Goal: Transaction & Acquisition: Obtain resource

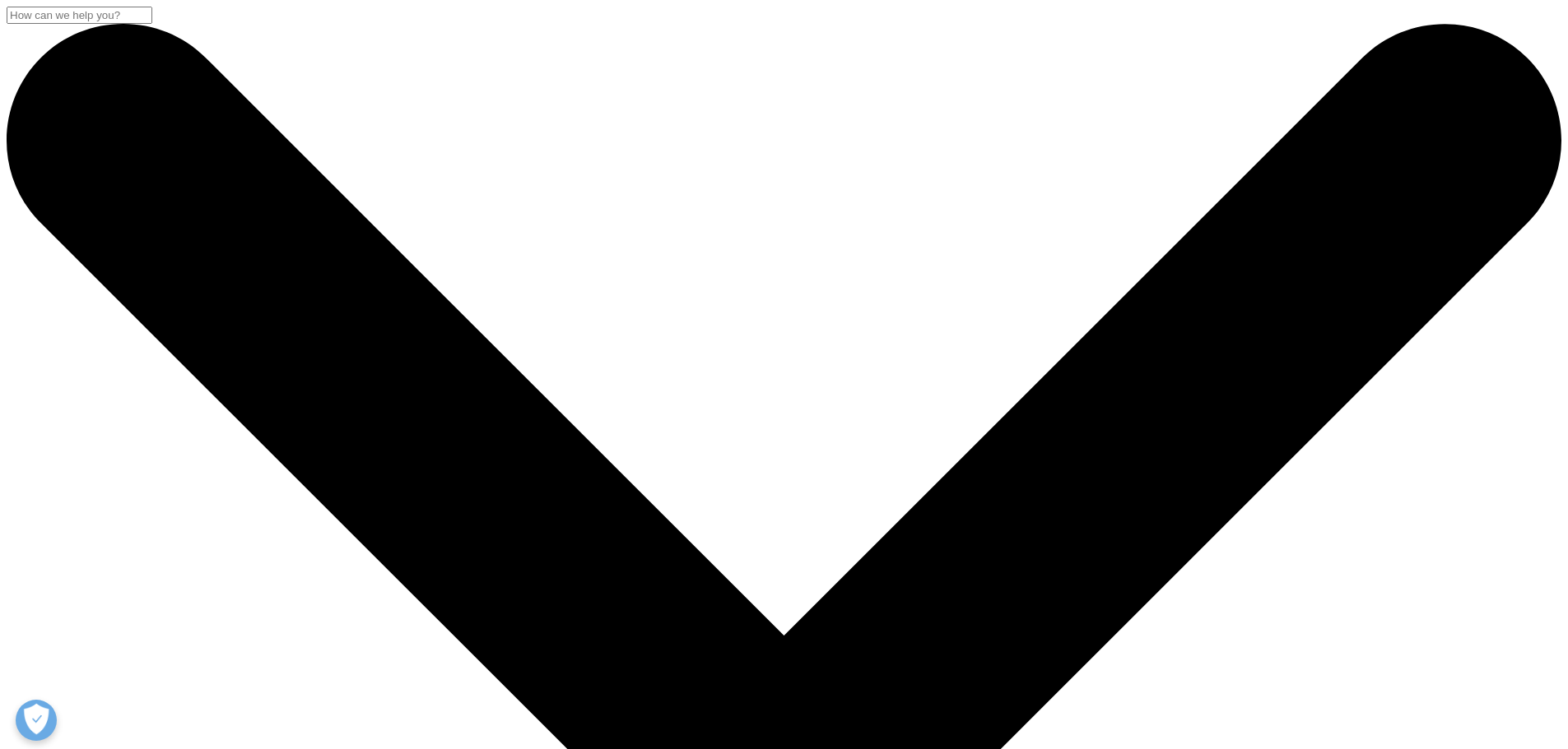
drag, startPoint x: 298, startPoint y: 218, endPoint x: 493, endPoint y: 413, distance: 275.8
copy div "Long-term Market Sustainability for Infused Biosimilars in the U.S."
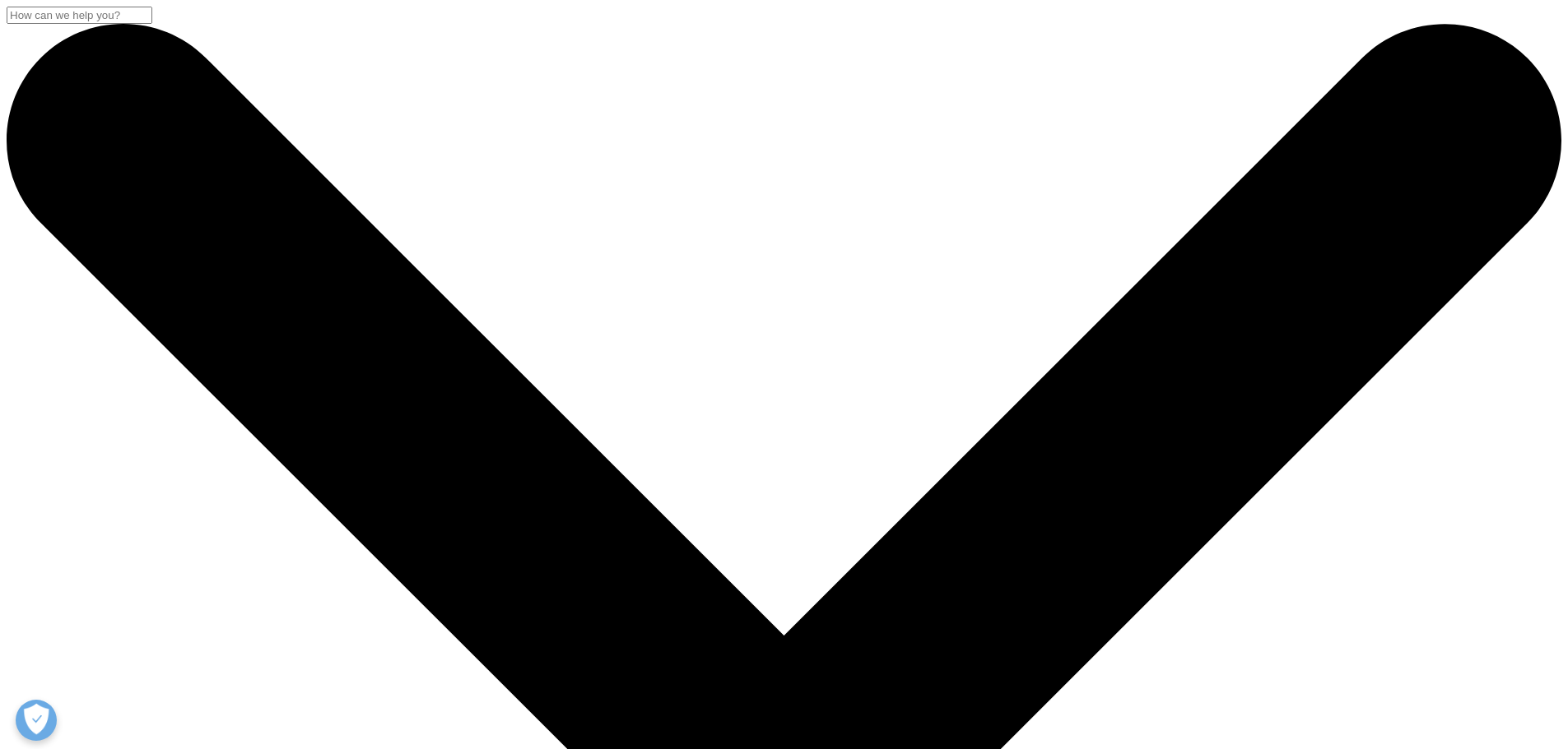
scroll to position [0, 0]
paste input "Long-term Market Sustainability for Infused Biosimilars in the U.S."
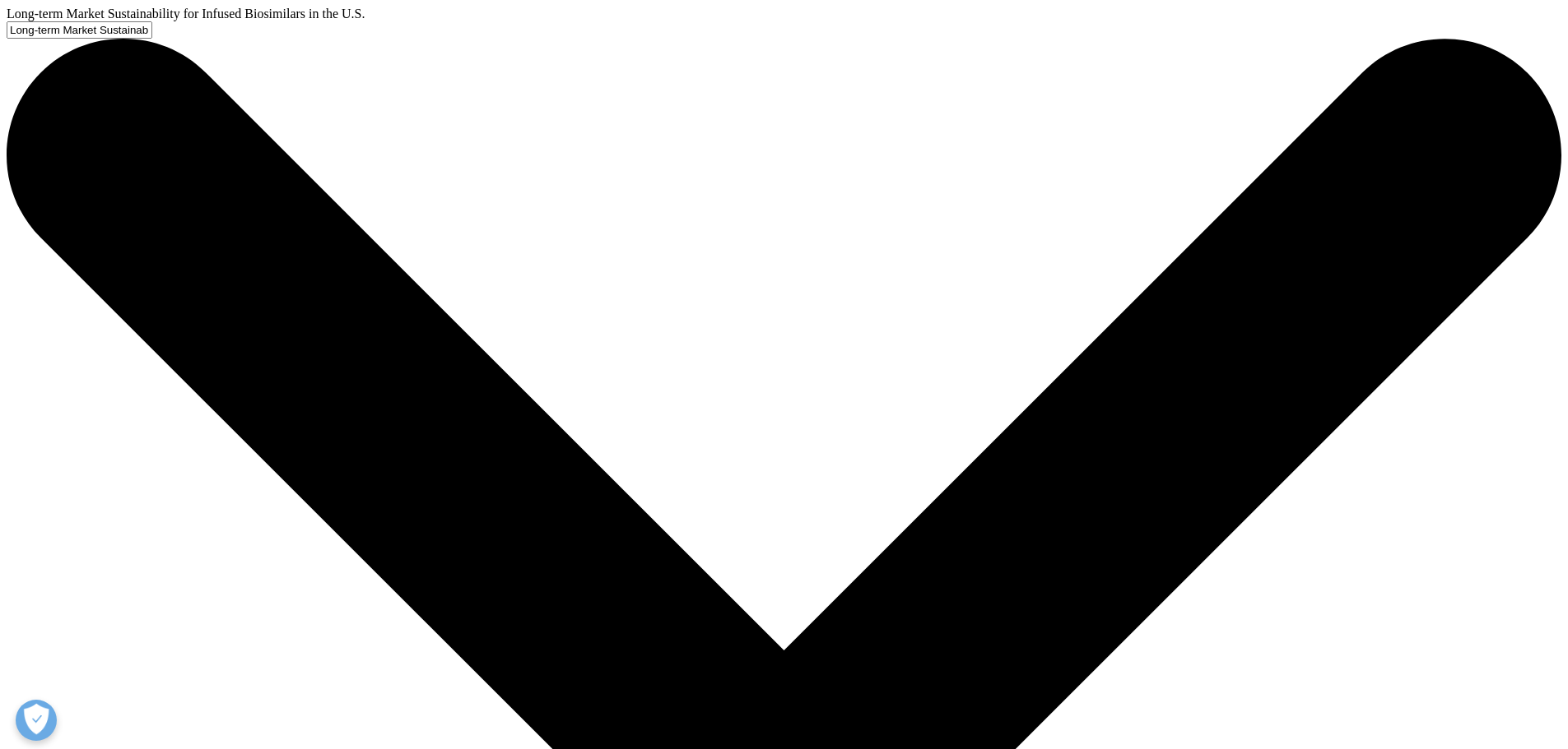
type input "Long-term Market Sustainability for Infused Biosimilars in the U.S."
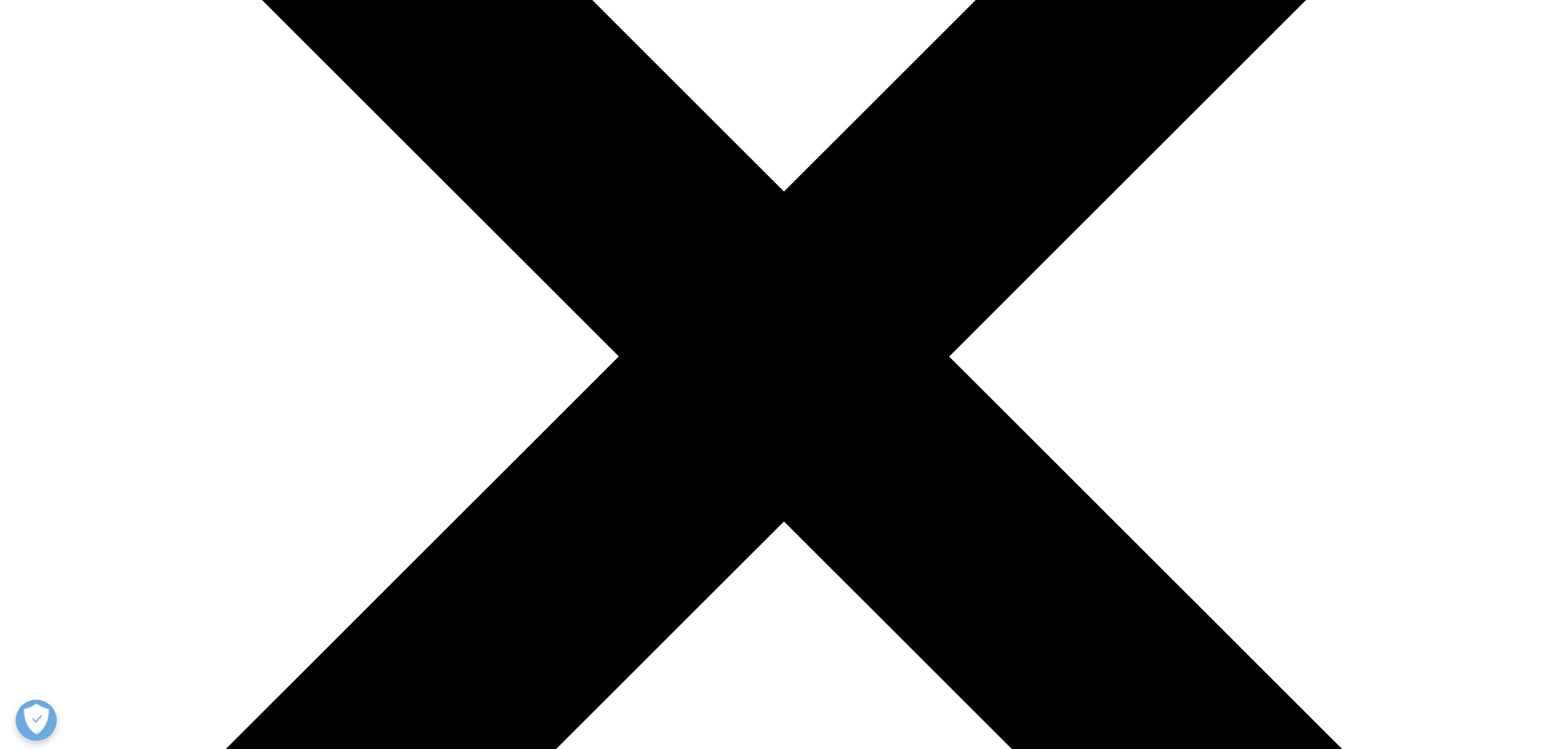
scroll to position [494, 0]
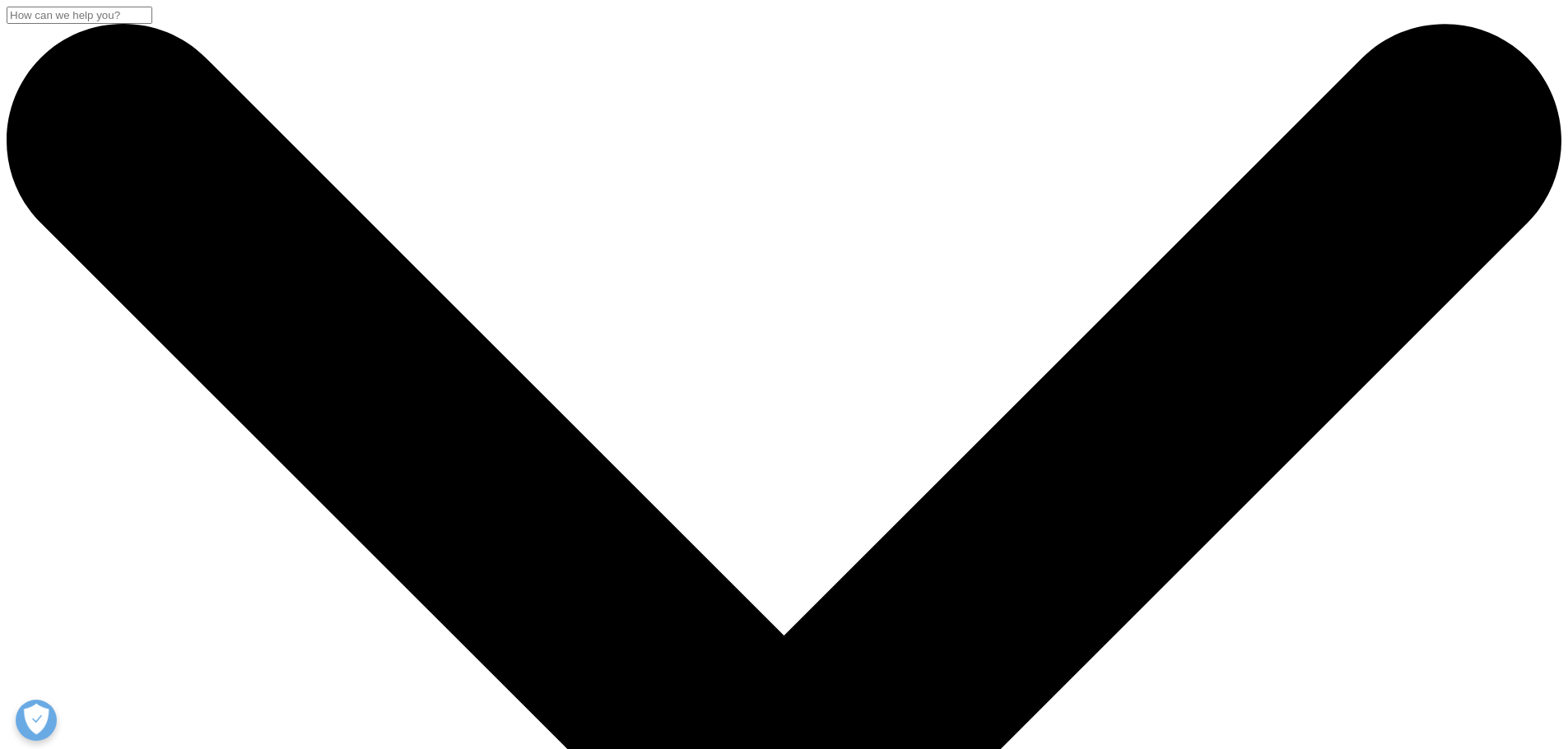
scroll to position [368, 971]
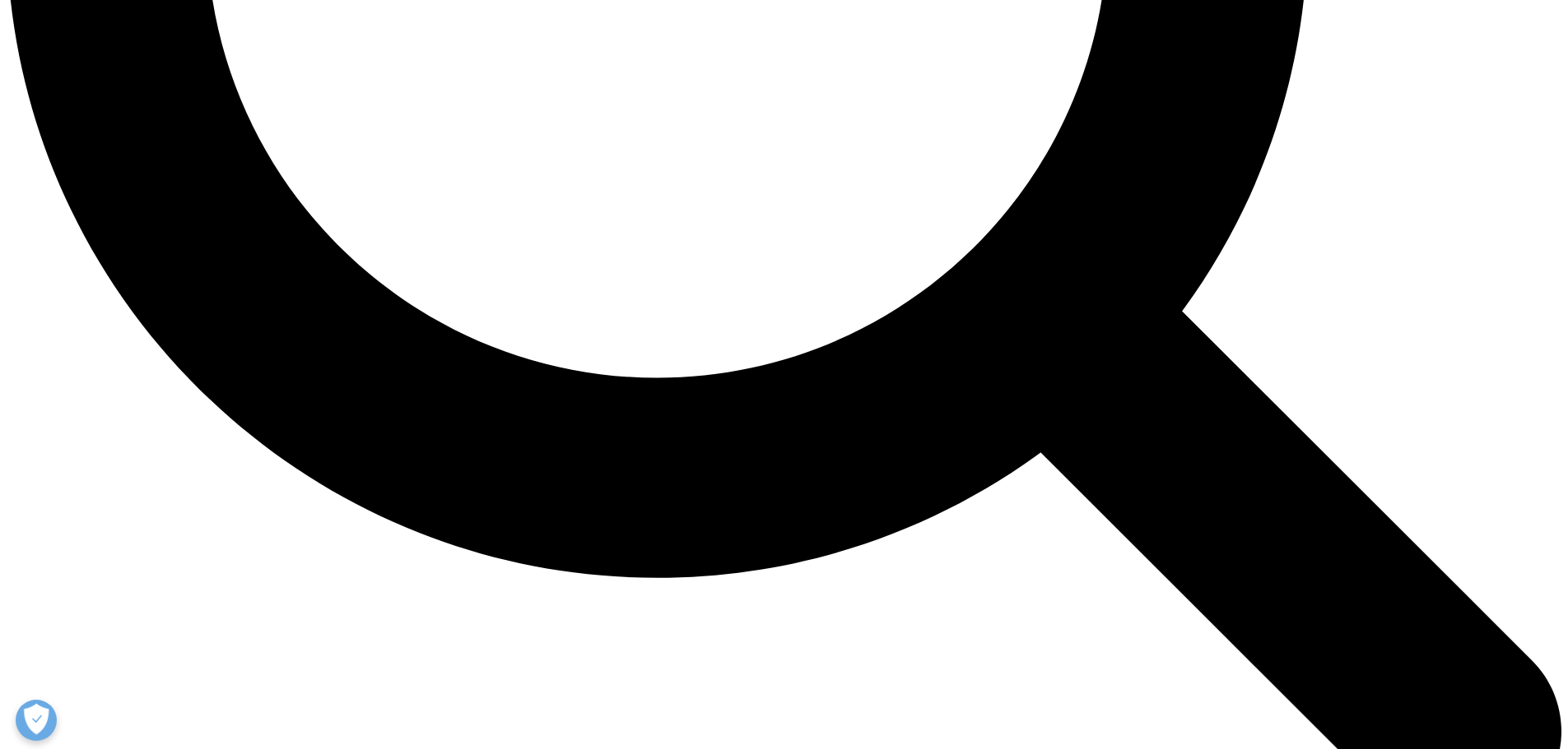
scroll to position [2222, 0]
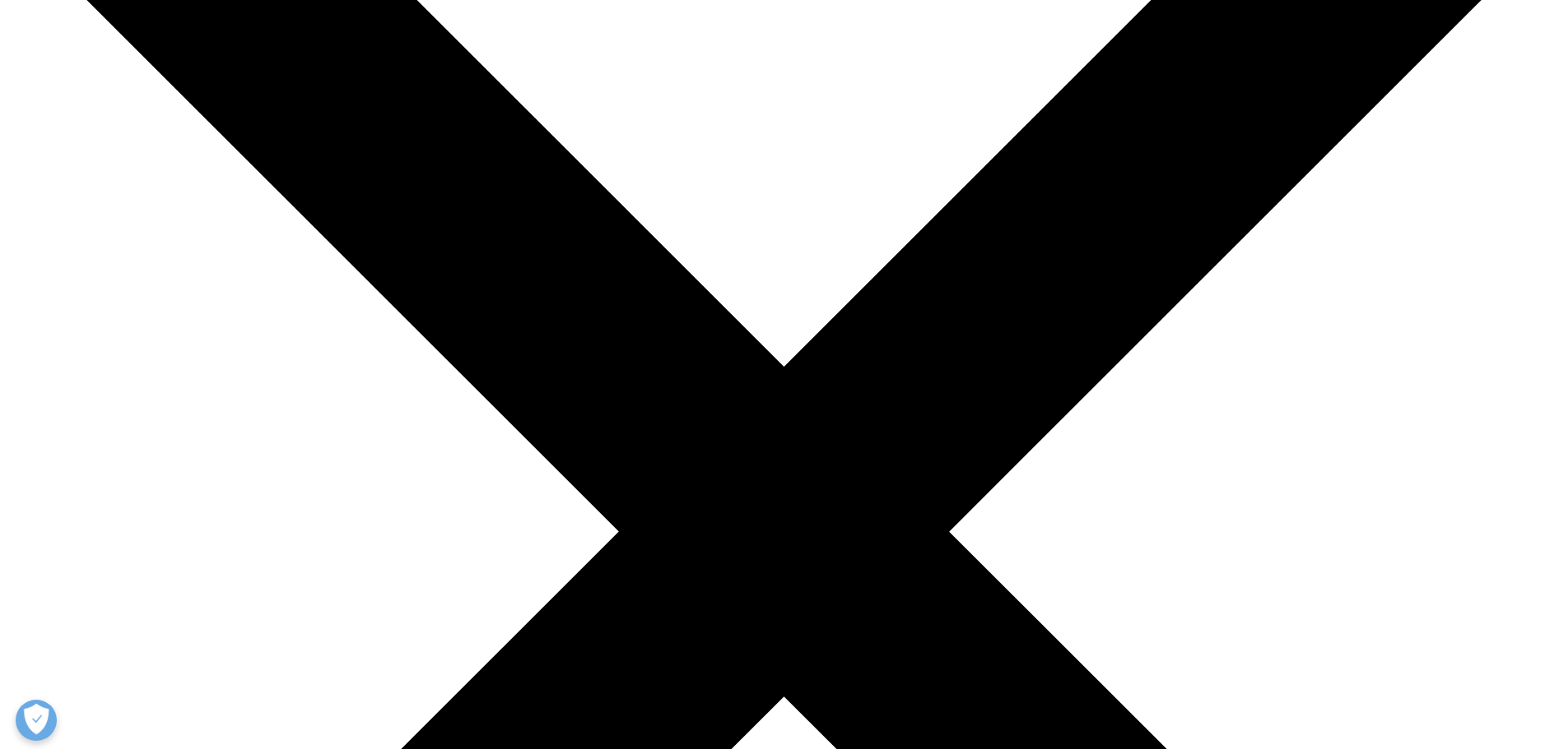
scroll to position [494, 0]
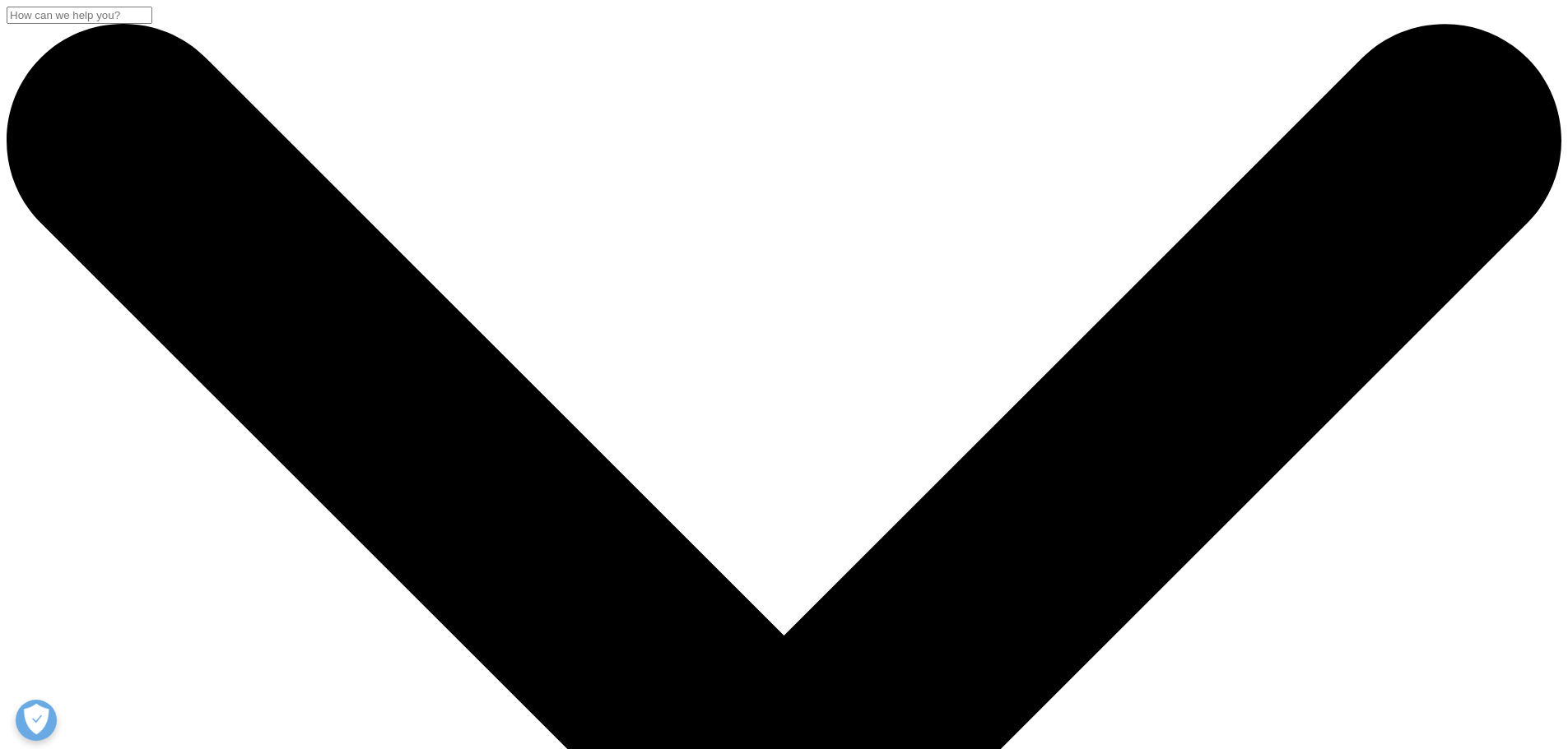
scroll to position [368, 971]
click at [153, 23] on input "Search" at bounding box center [79, 16] width 146 height 18
paste input "IQVIA LAAD Medical Procedures Claims"
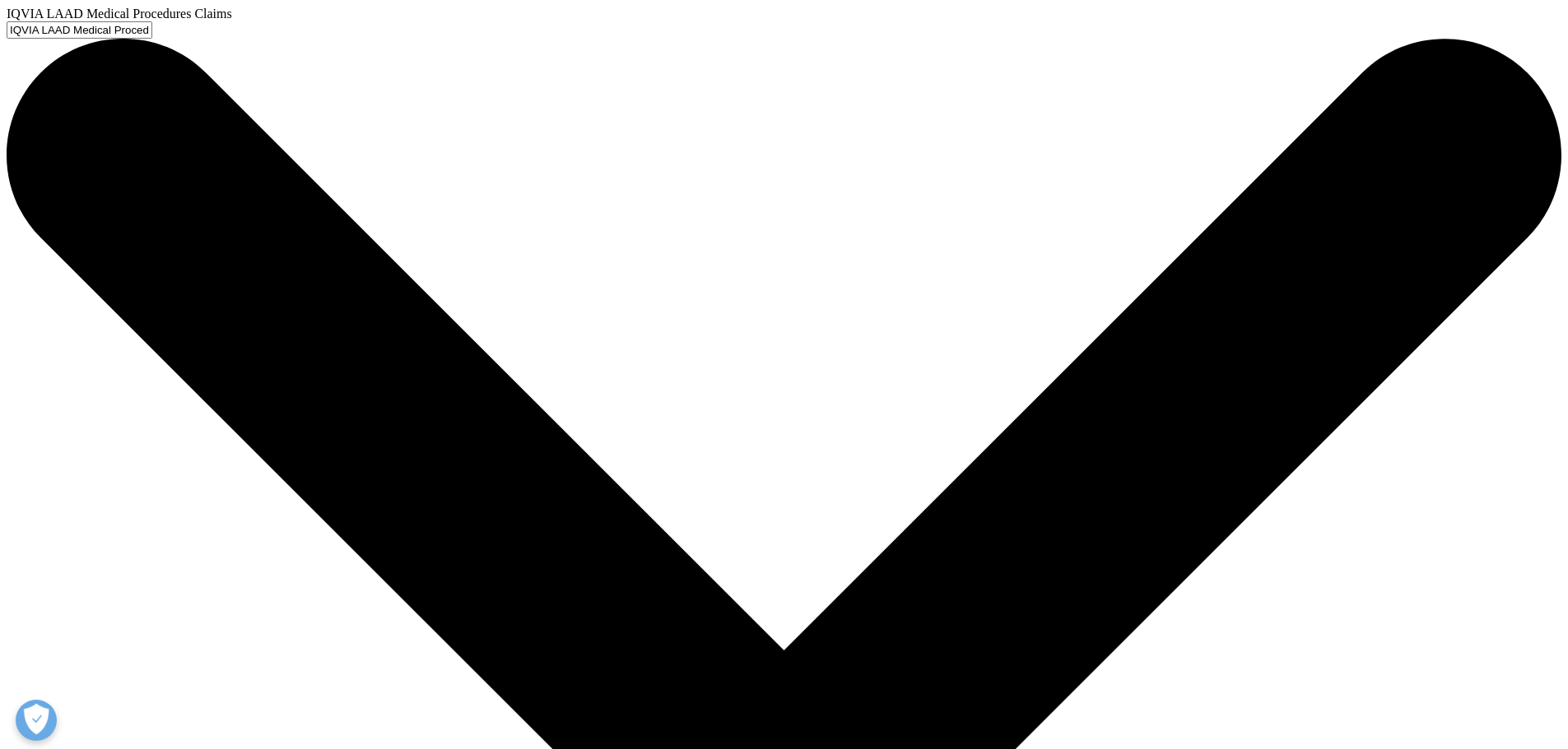
type input "IQVIA LAAD Medical Procedures Claims"
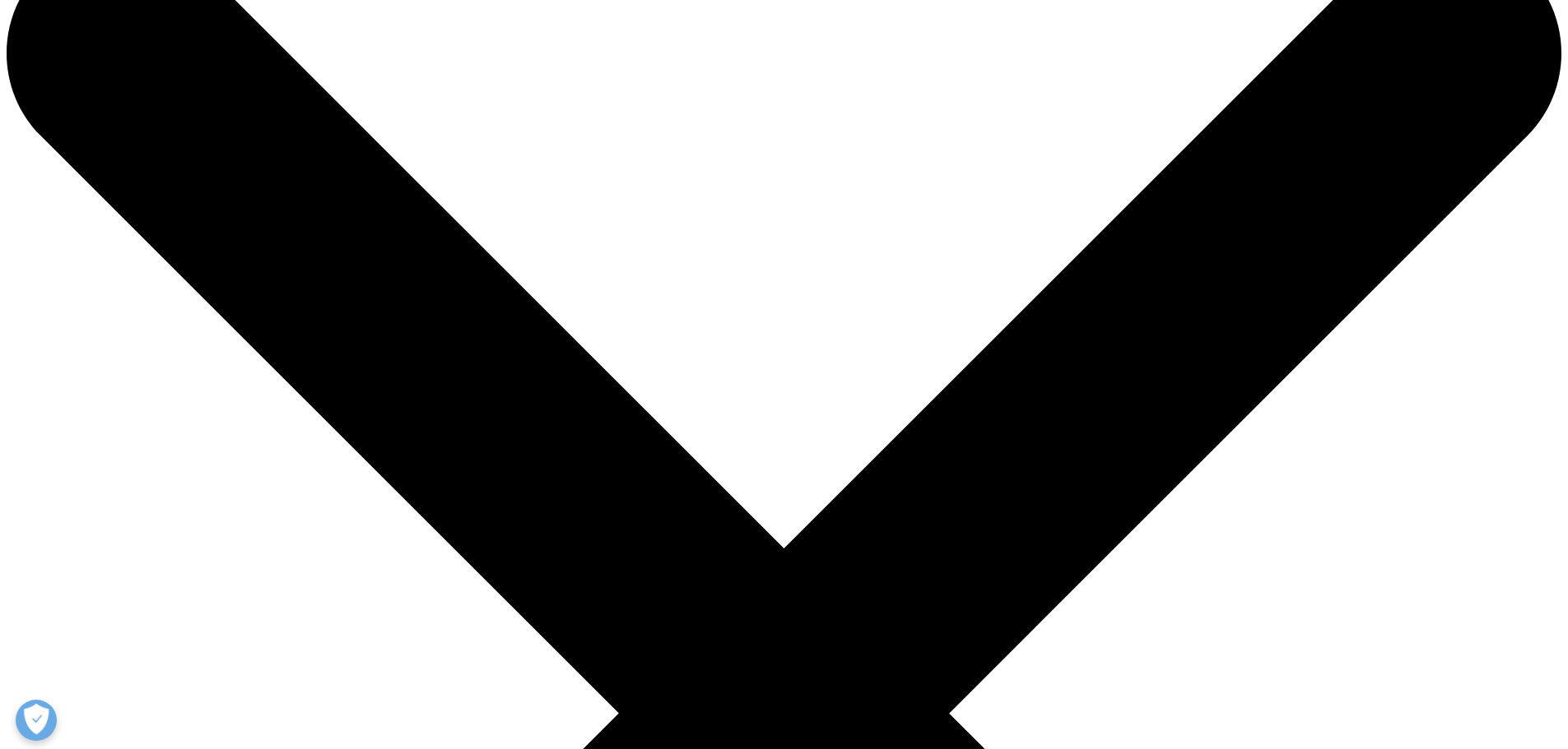
scroll to position [82, 0]
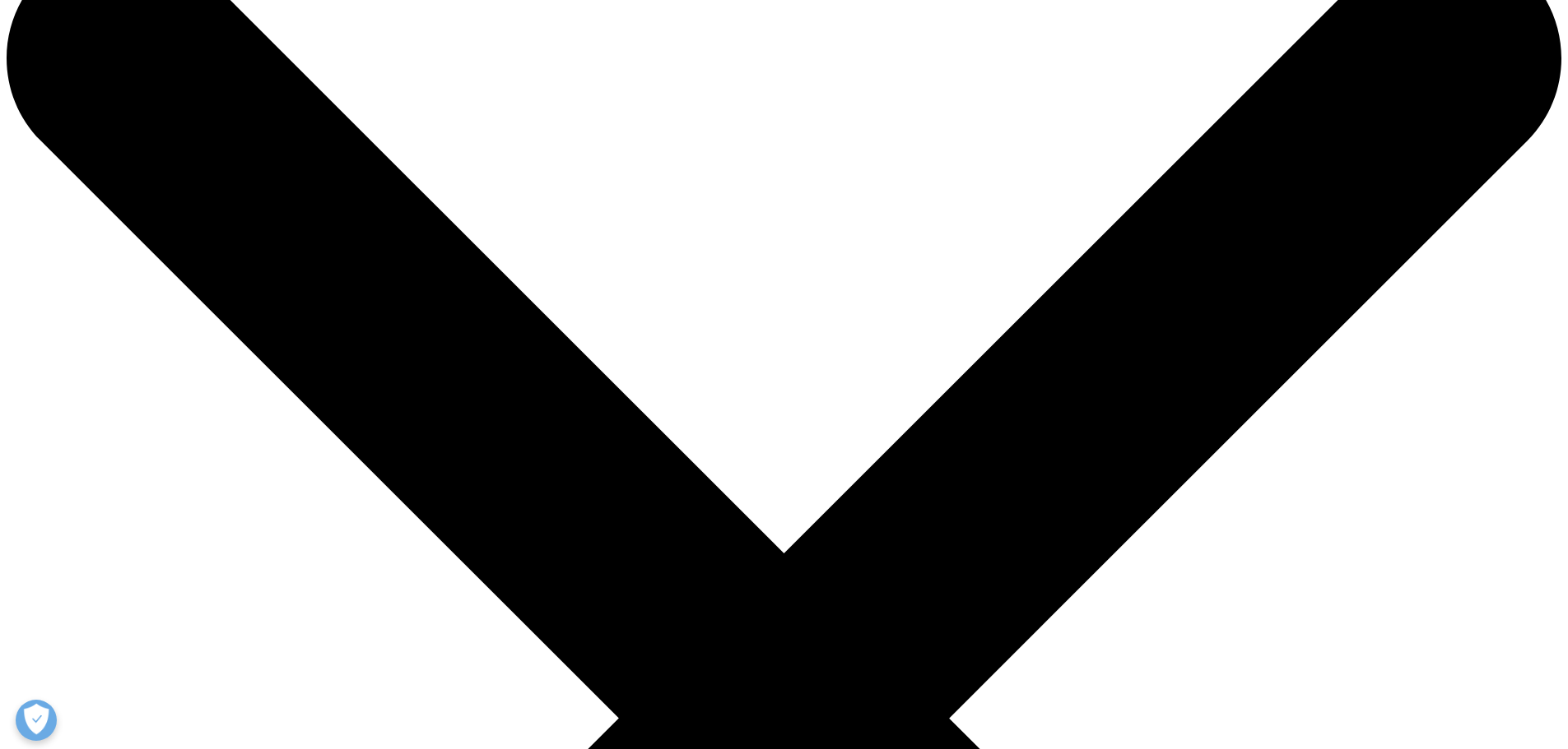
drag, startPoint x: 637, startPoint y: 181, endPoint x: 298, endPoint y: 153, distance: 340.2
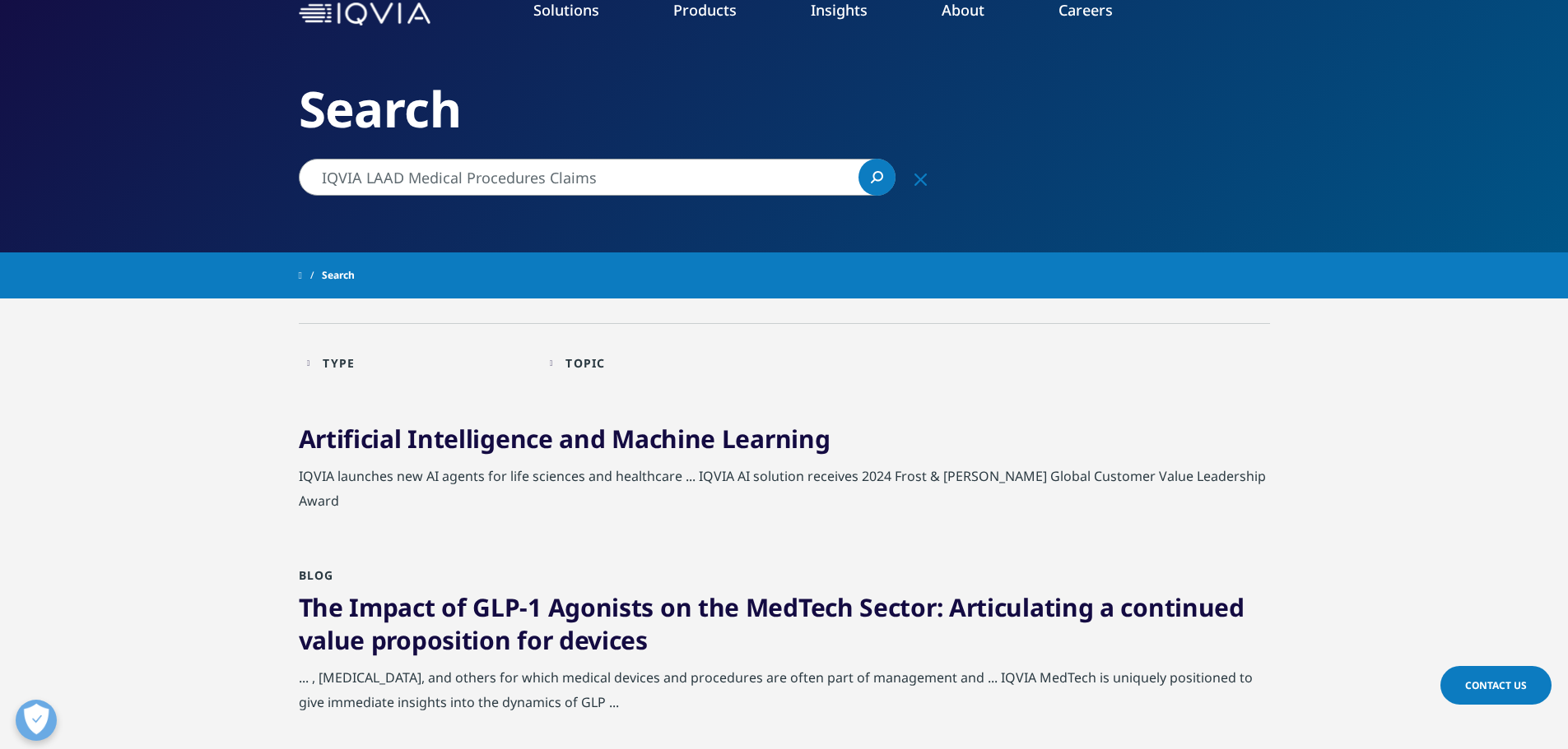
click at [298, 153] on div "Clear Search Loading Choose a Region Contact Us" at bounding box center [784, 559] width 1568 height 1283
paste input "Distribution Channel Influences Biosimilar Uptake"
type input "Distribution Channel Influences Biosimilar Uptake"
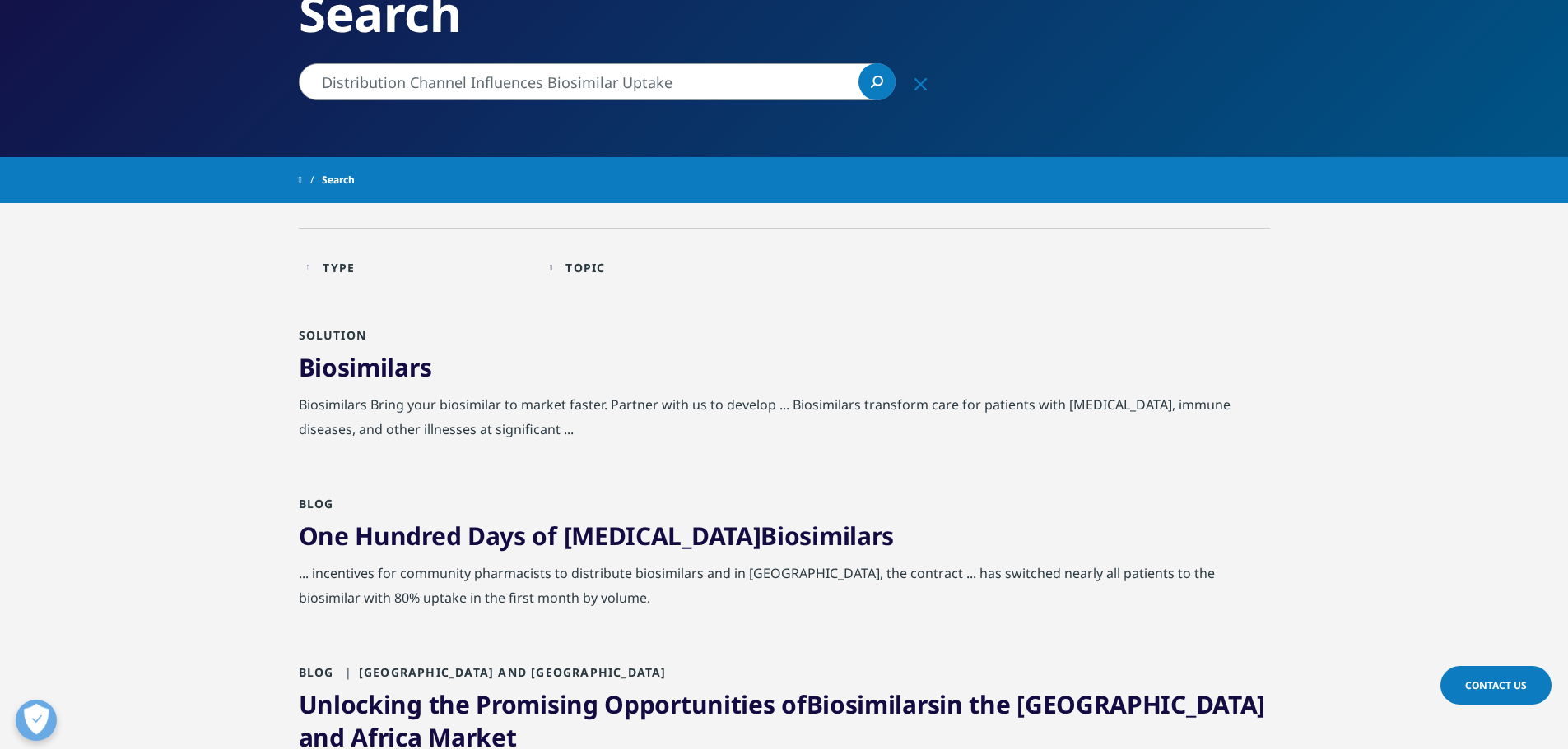
scroll to position [164, 0]
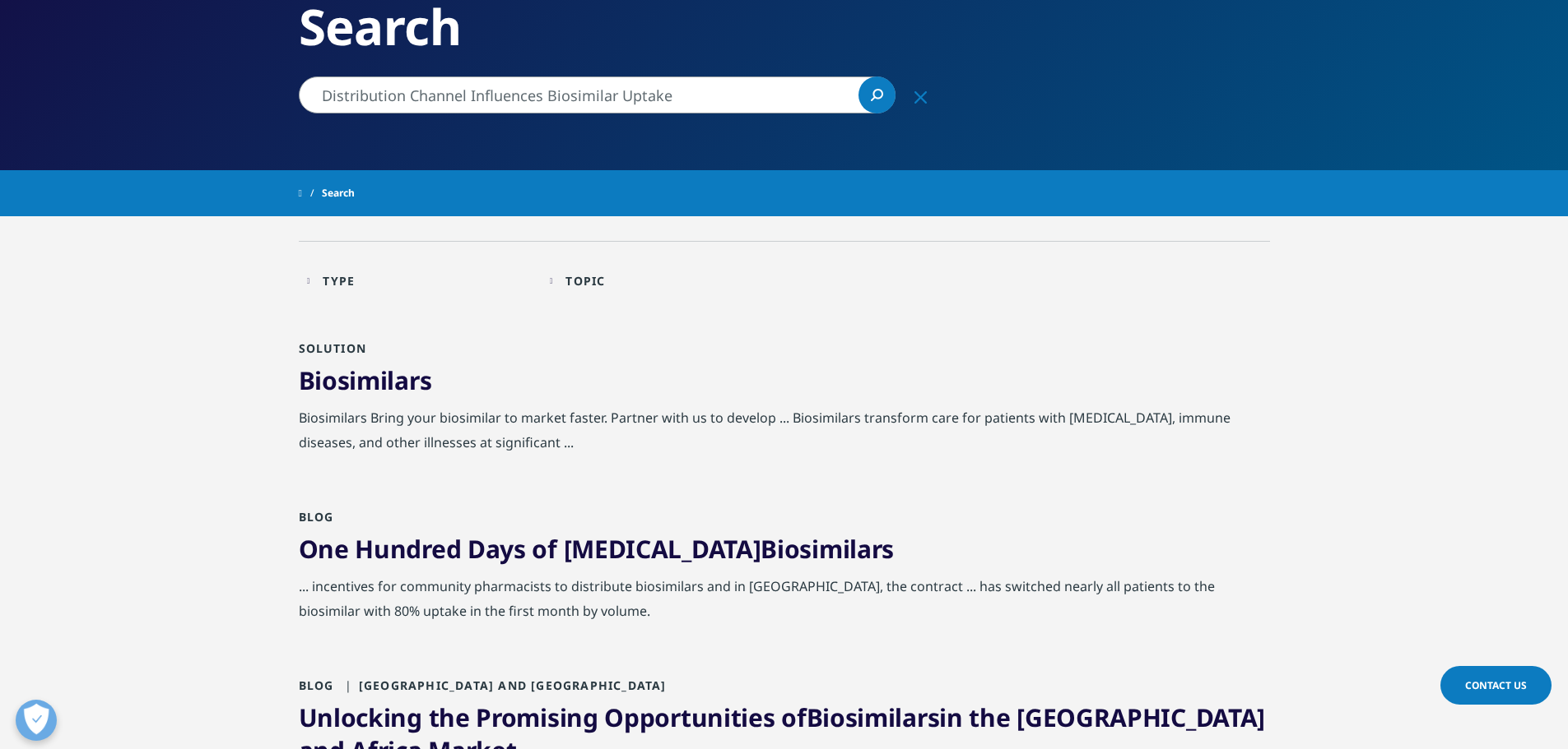
click at [366, 388] on span "Biosimilars" at bounding box center [365, 380] width 133 height 33
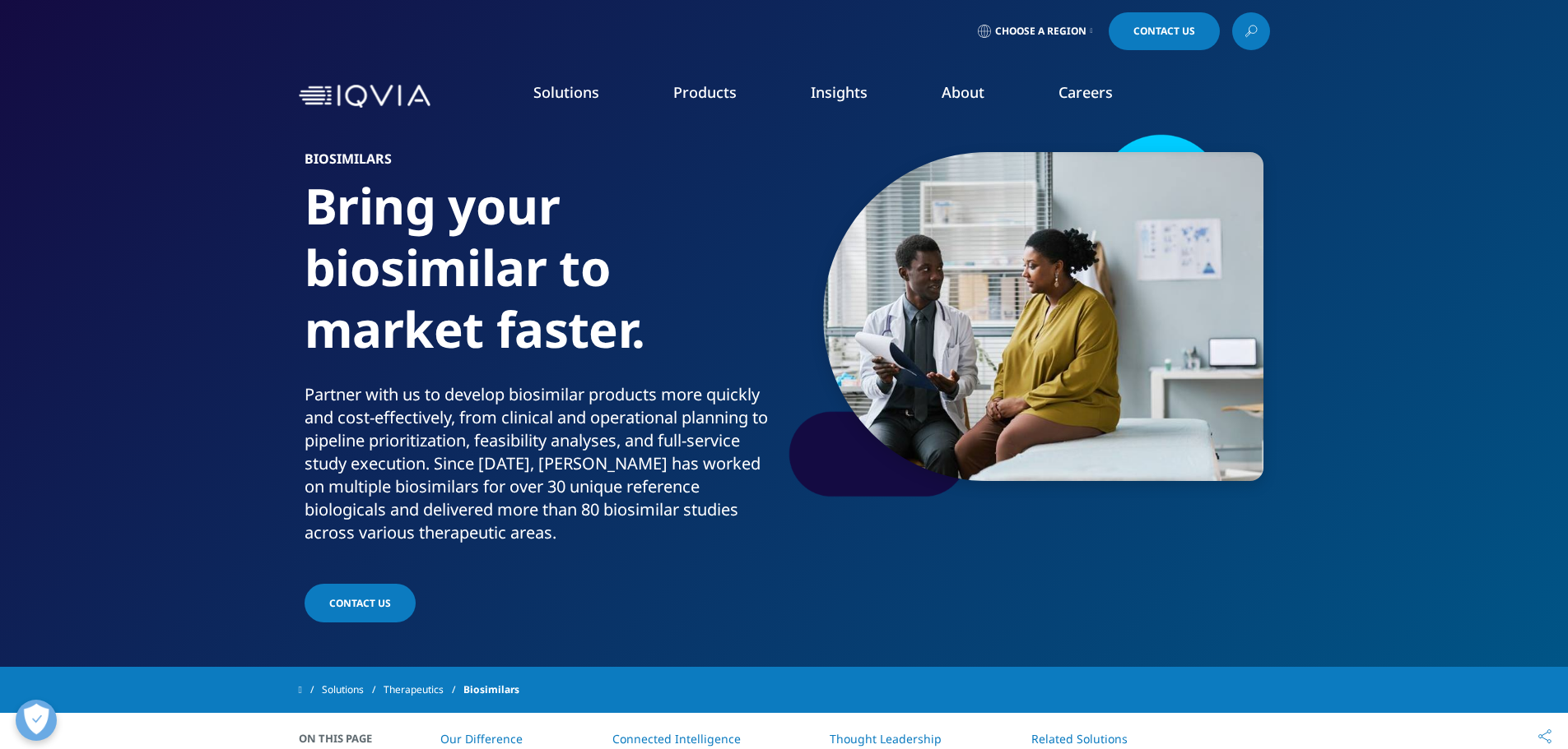
click at [1261, 33] on link at bounding box center [1251, 31] width 38 height 38
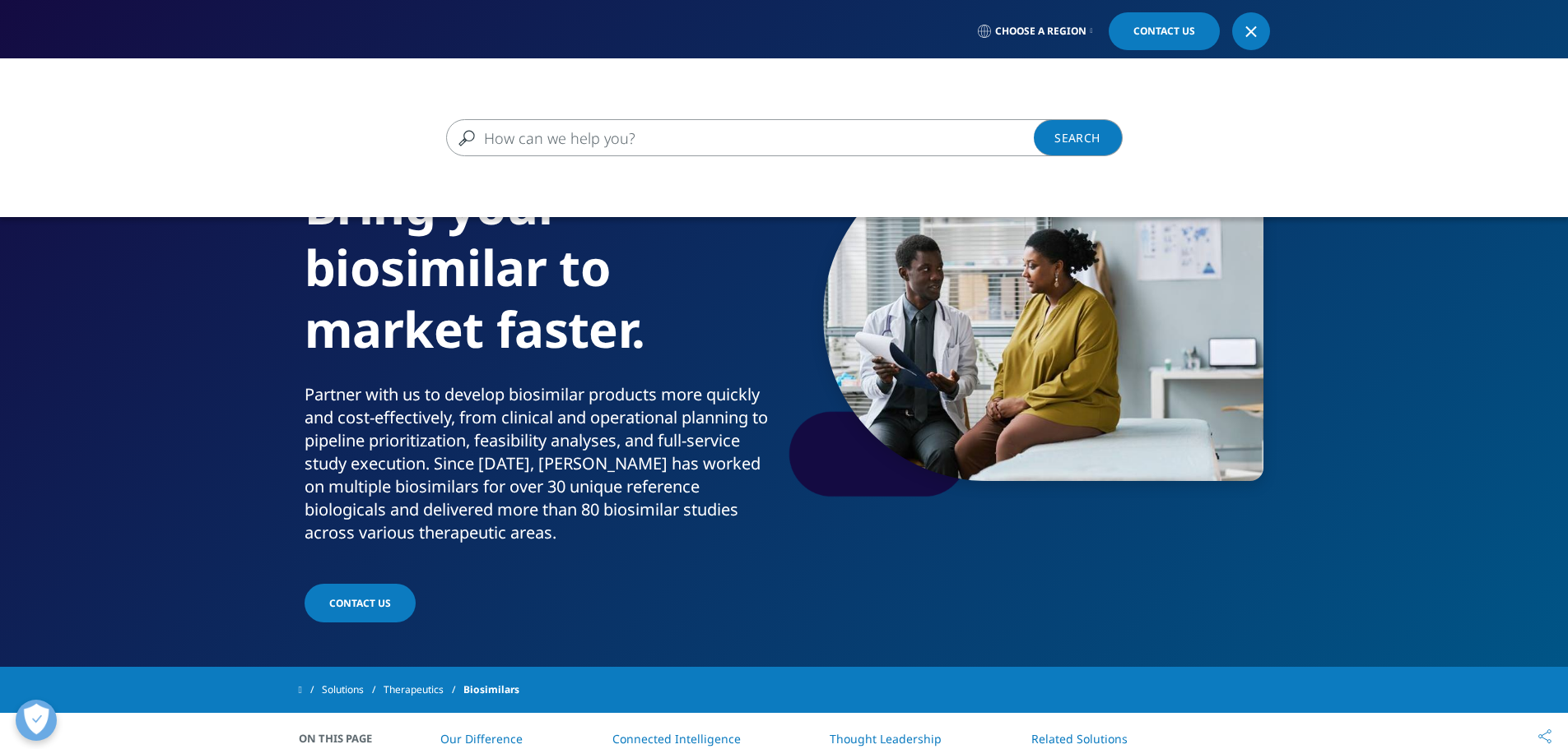
click at [569, 137] on input "Search" at bounding box center [760, 138] width 629 height 37
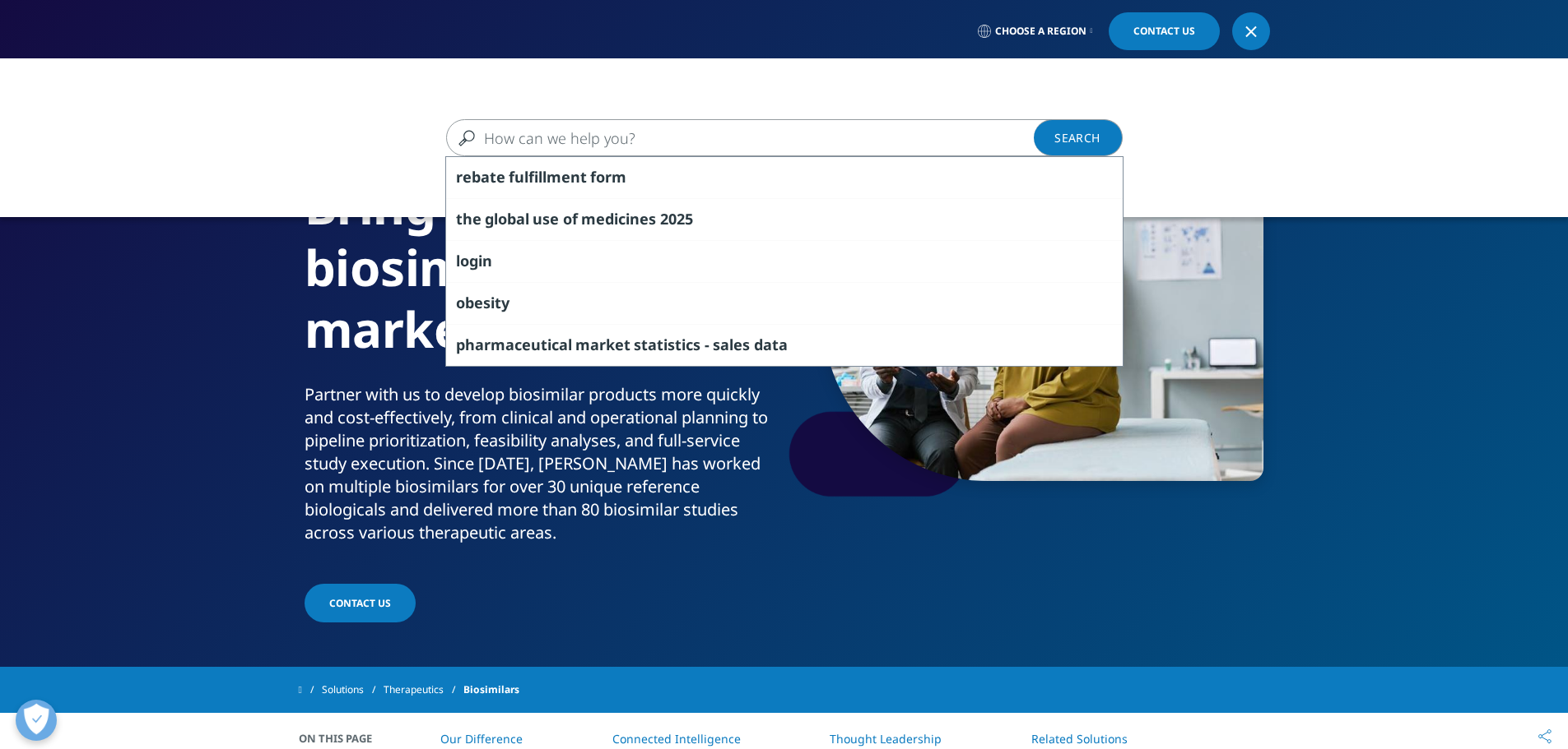
paste input "Average biosimilar new patient market share over time by billing type"
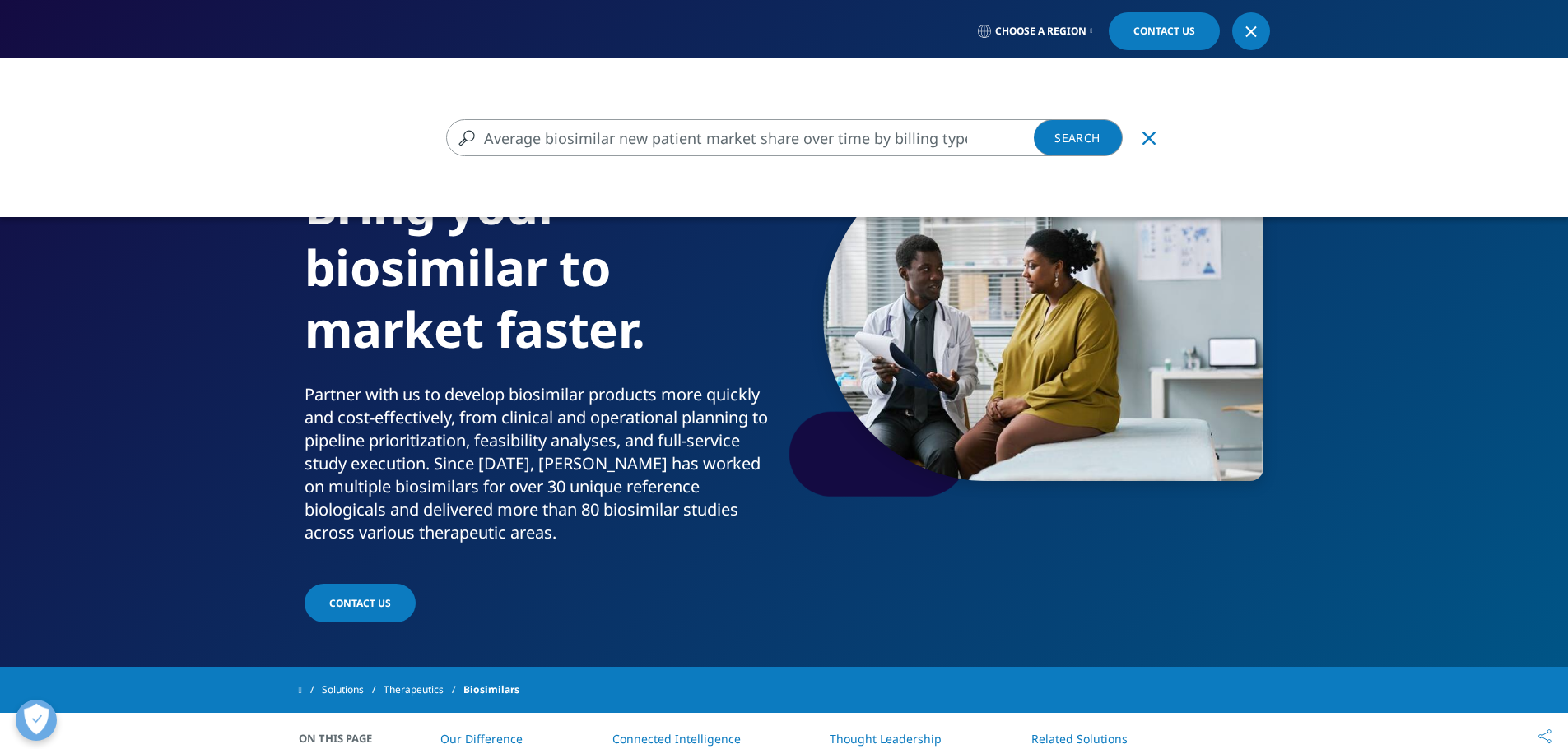
type input "Average biosimilar new patient market share over time by billing type"
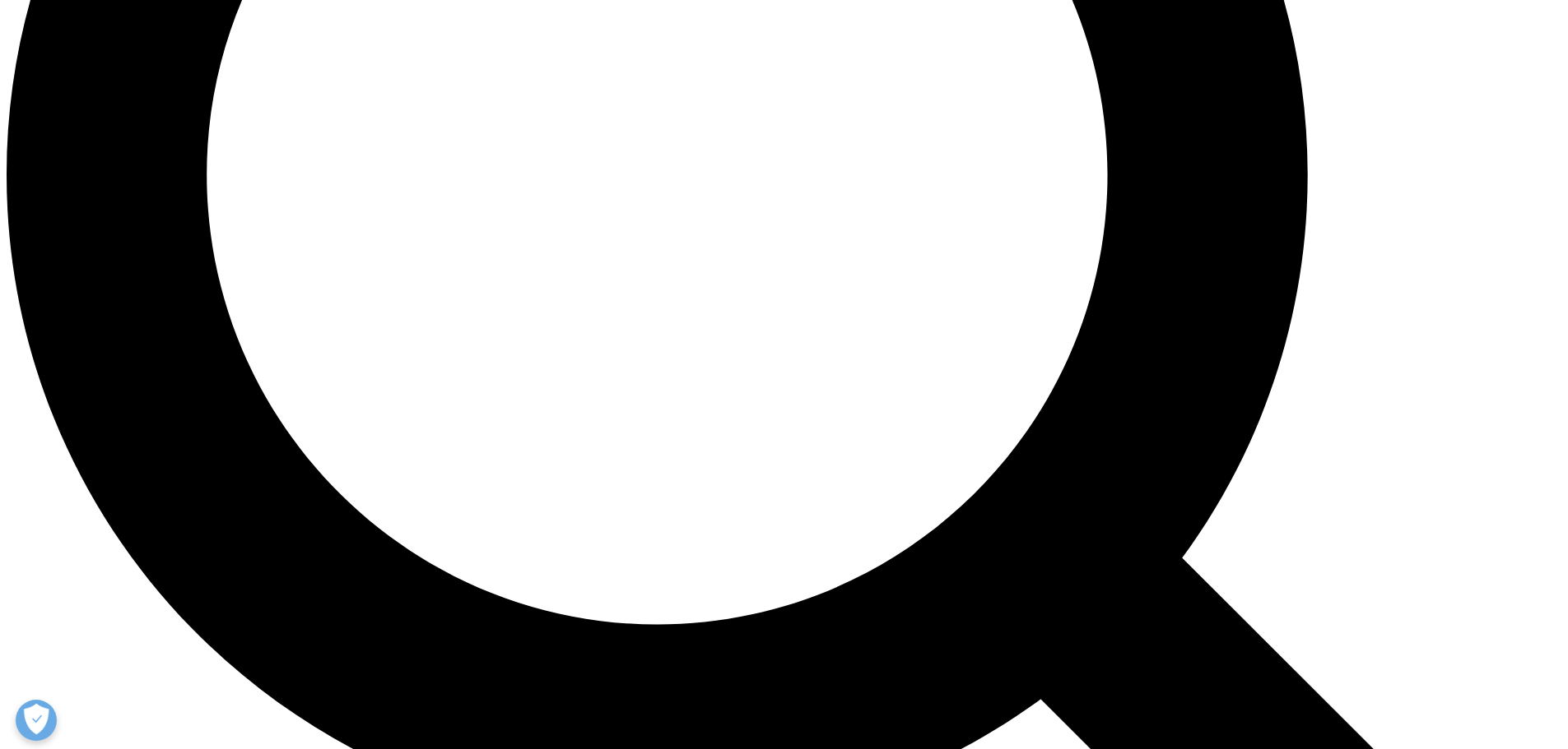
scroll to position [2222, 0]
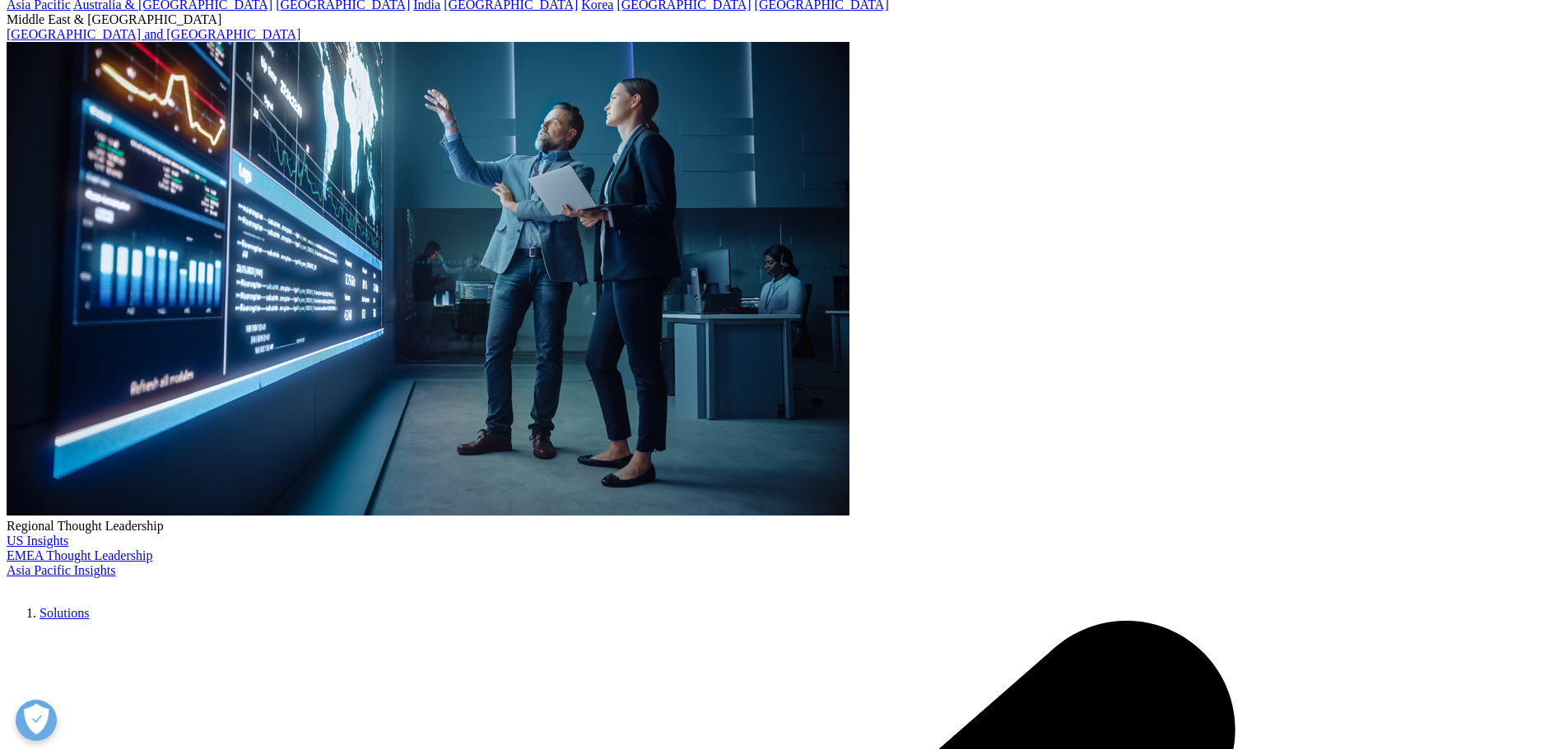
scroll to position [246, 0]
